Goal: Information Seeking & Learning: Learn about a topic

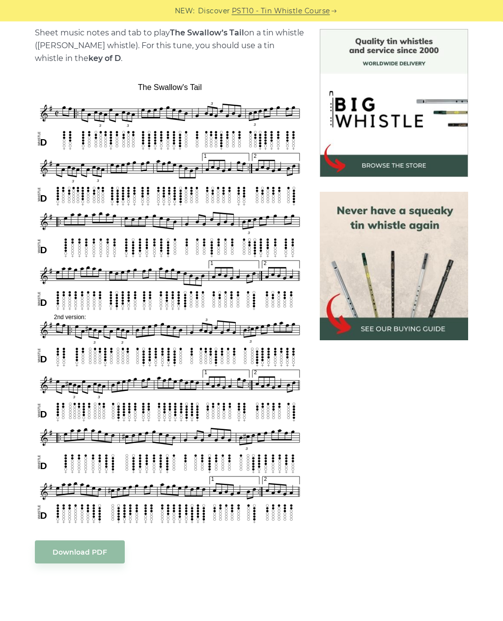
scroll to position [252, 0]
click at [99, 552] on link "Download PDF" at bounding box center [80, 551] width 90 height 23
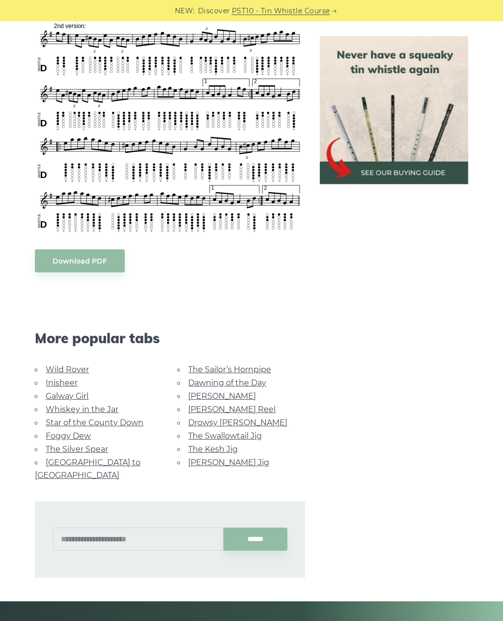
scroll to position [543, 0]
click at [254, 435] on link "The Swallowtail Jig" at bounding box center [225, 435] width 74 height 9
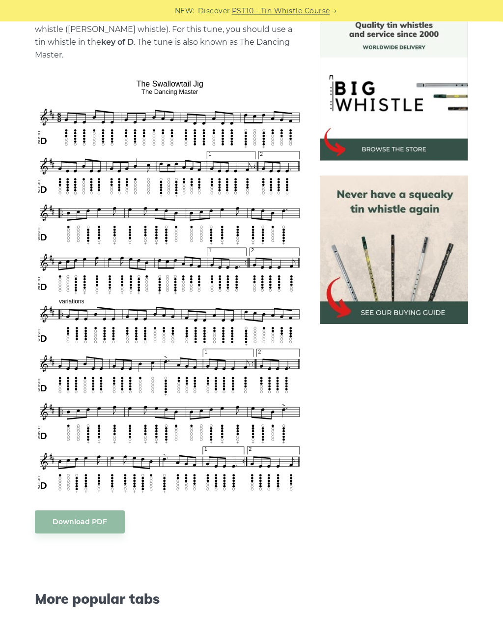
scroll to position [277, 0]
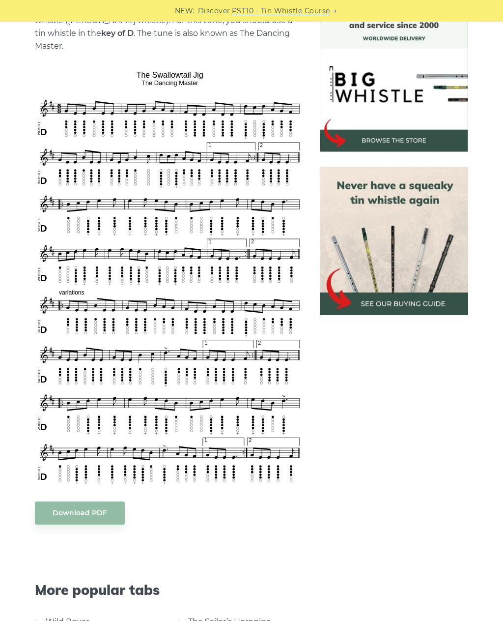
click at [88, 503] on link "Download PDF" at bounding box center [80, 512] width 90 height 23
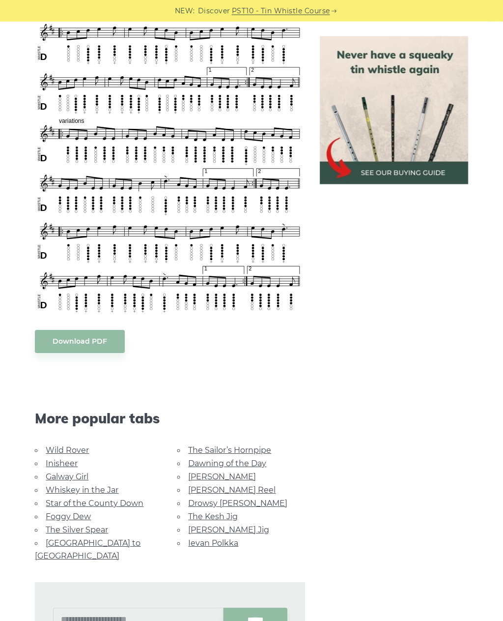
scroll to position [449, 0]
click at [221, 525] on link "[PERSON_NAME] Jig" at bounding box center [228, 529] width 81 height 9
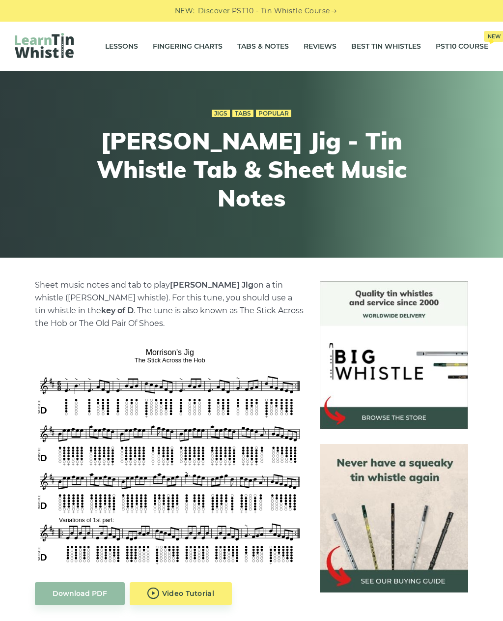
click at [192, 49] on link "Fingering Charts" at bounding box center [188, 46] width 70 height 25
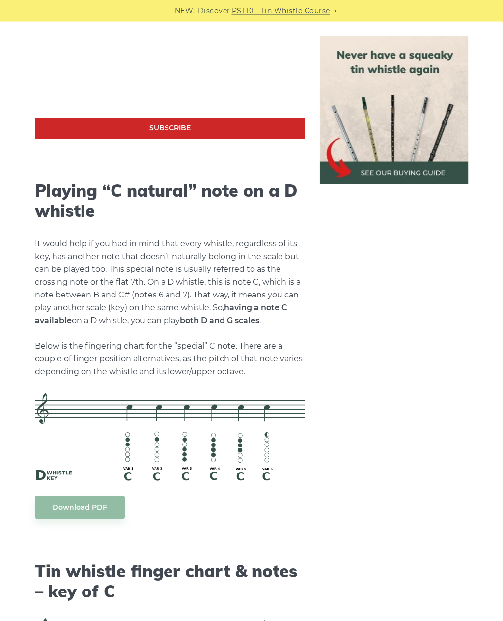
scroll to position [1950, 0]
click at [93, 497] on link "Download PDF" at bounding box center [80, 507] width 90 height 23
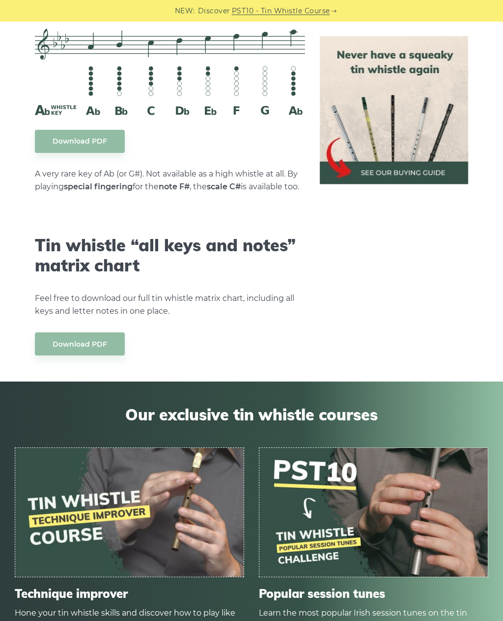
scroll to position [5156, 0]
click at [78, 343] on link "Download PDF" at bounding box center [80, 343] width 90 height 23
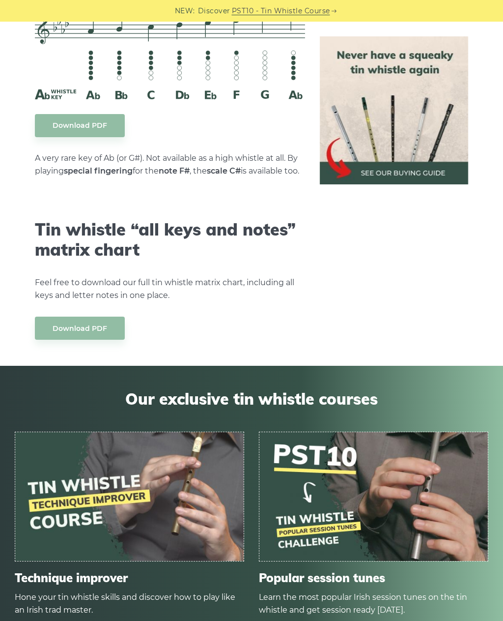
click at [180, 531] on img at bounding box center [129, 496] width 229 height 129
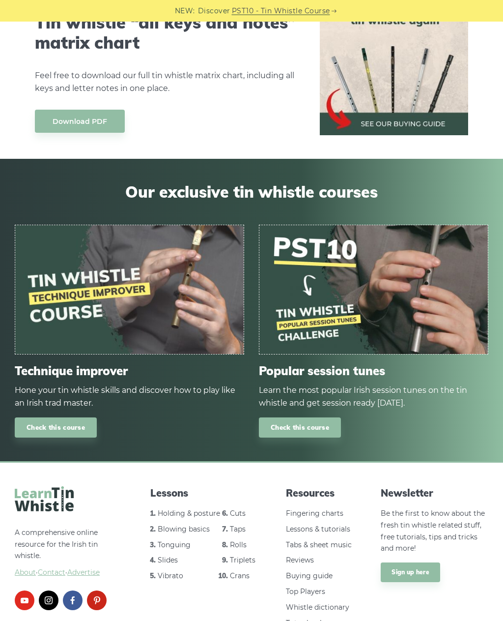
scroll to position [5410, 0]
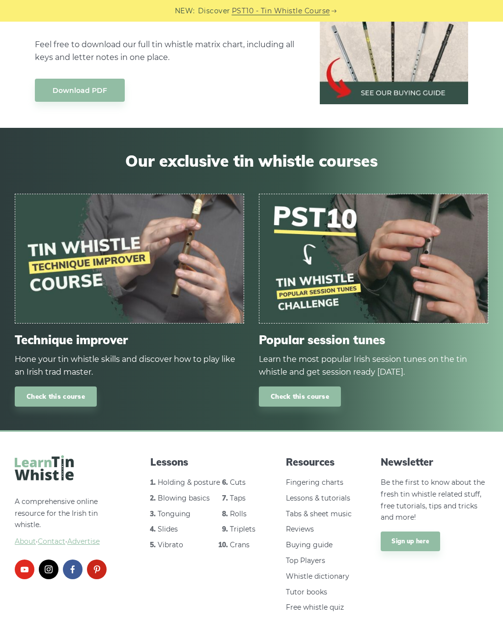
click at [242, 547] on link "Crans" at bounding box center [240, 544] width 20 height 9
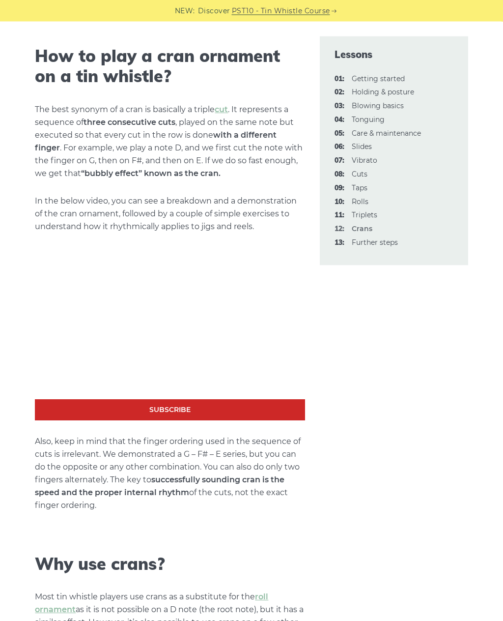
scroll to position [338, 0]
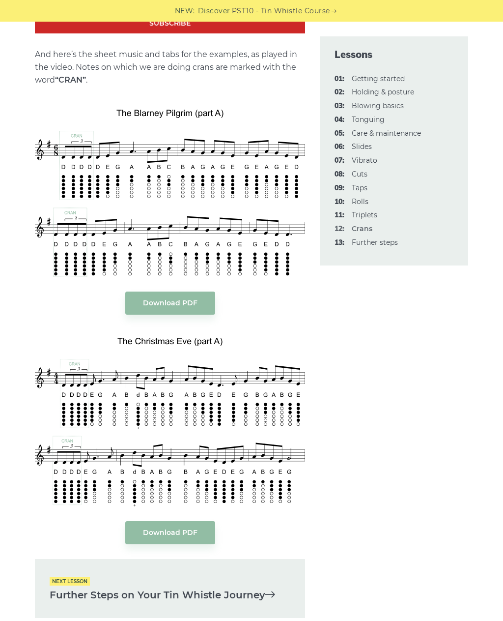
scroll to position [1996, 0]
click at [174, 307] on link "Download PDF" at bounding box center [170, 303] width 90 height 23
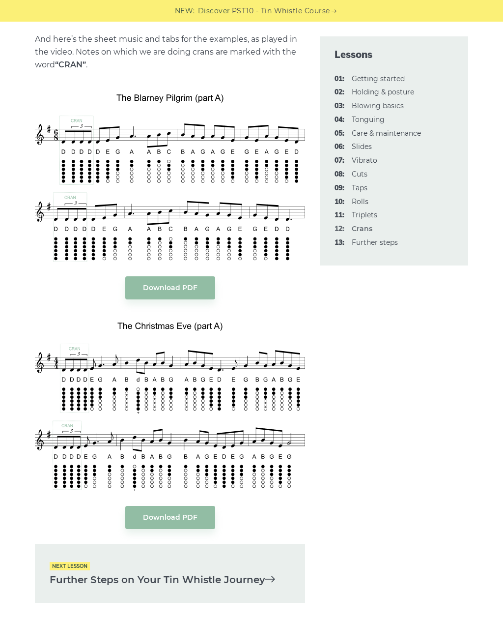
click at [181, 518] on link "Download PDF" at bounding box center [170, 517] width 90 height 23
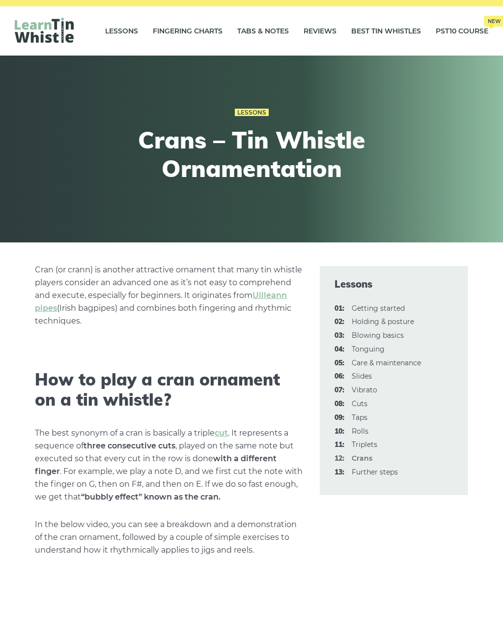
scroll to position [15, 0]
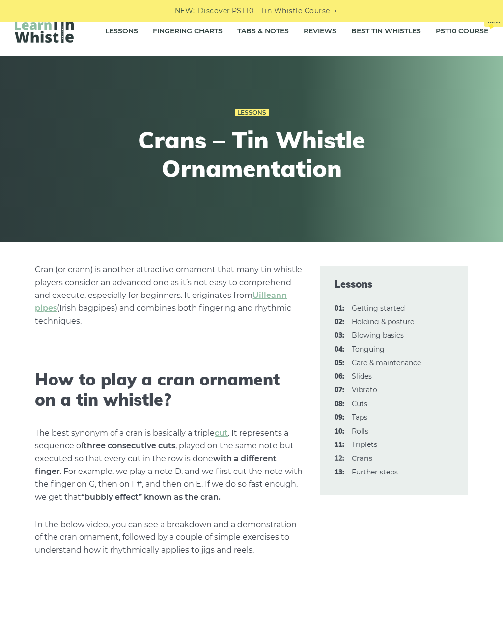
click at [407, 364] on link "05: Care & maintenance" at bounding box center [386, 362] width 69 height 9
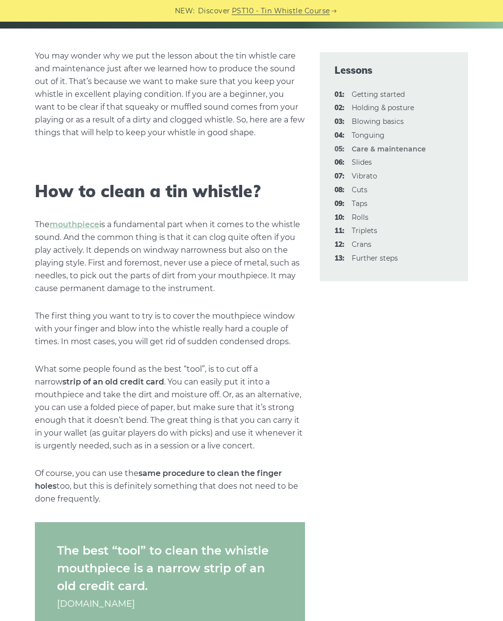
scroll to position [231, 0]
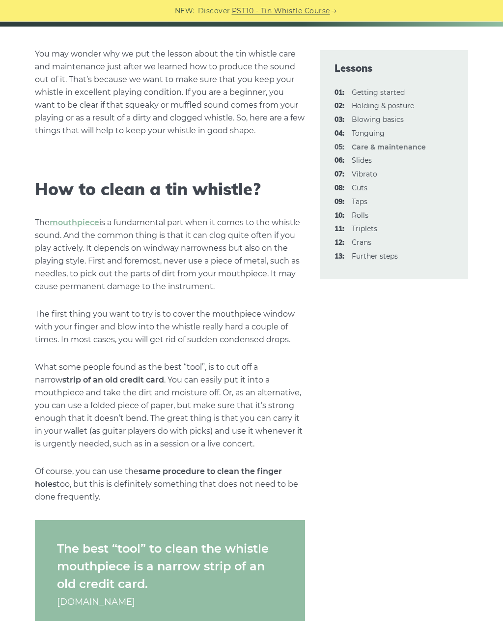
click at [368, 176] on link "07: Vibrato" at bounding box center [365, 174] width 26 height 9
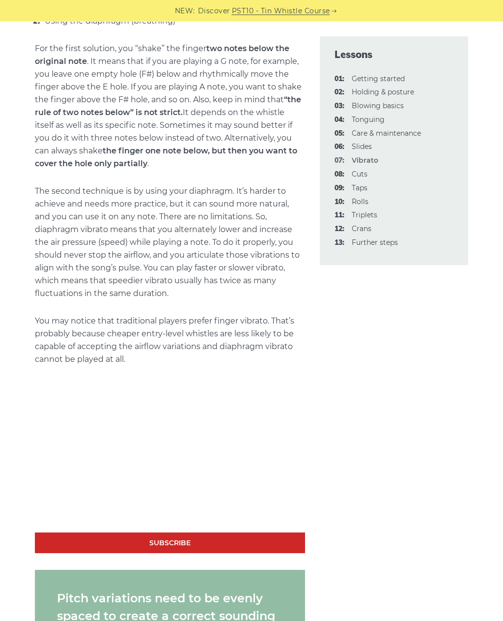
scroll to position [655, 0]
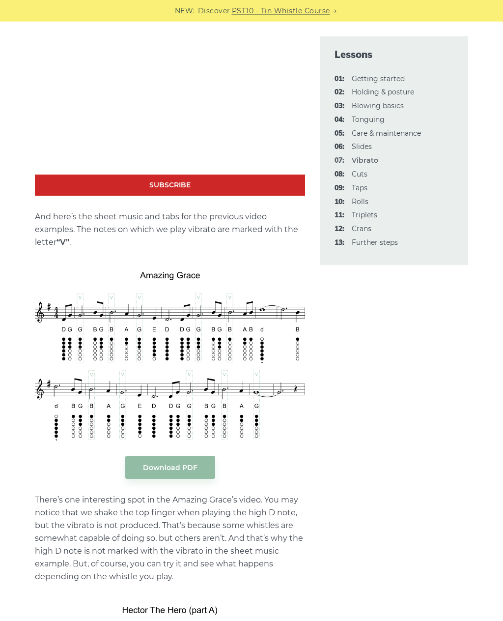
scroll to position [1755, 0]
click at [167, 469] on link "Download PDF" at bounding box center [170, 467] width 90 height 23
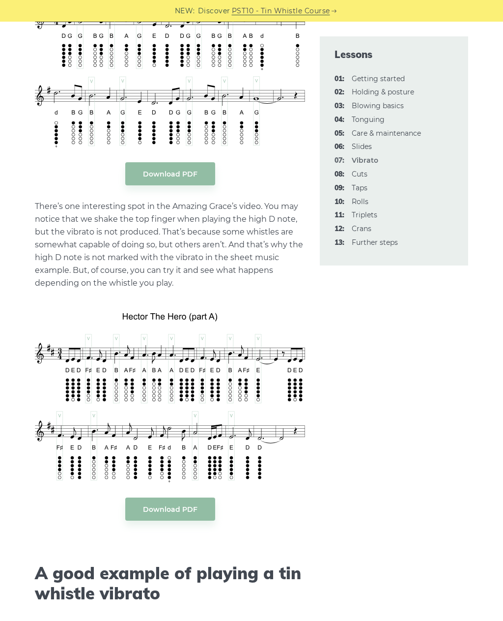
scroll to position [2050, 0]
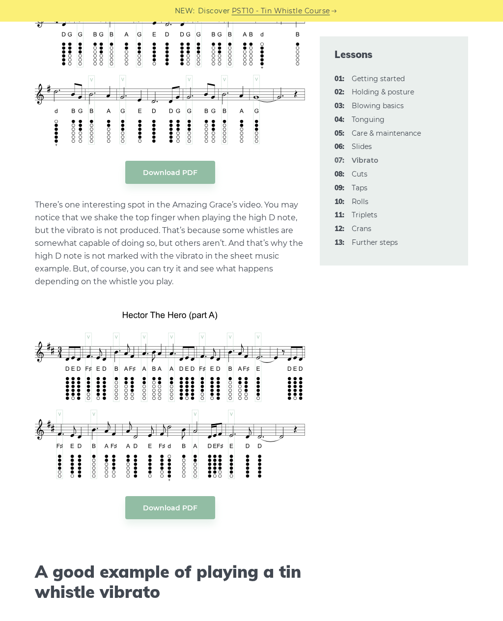
click at [164, 509] on link "Download PDF" at bounding box center [170, 507] width 90 height 23
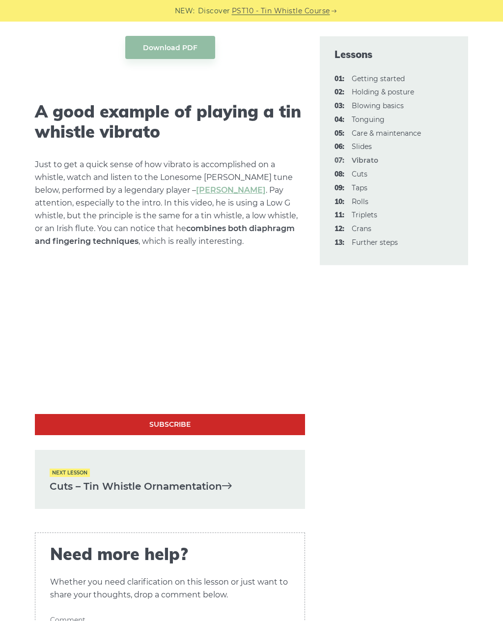
scroll to position [2523, 0]
